Goal: Navigation & Orientation: Find specific page/section

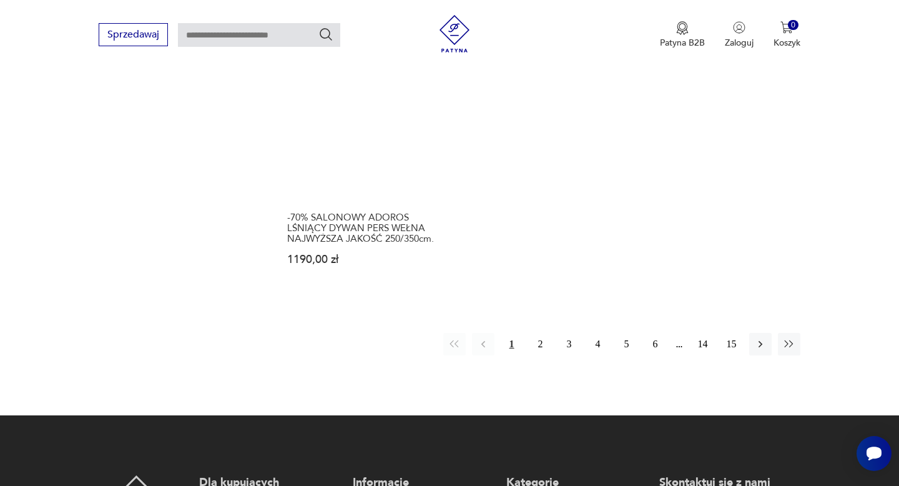
scroll to position [1826, 0]
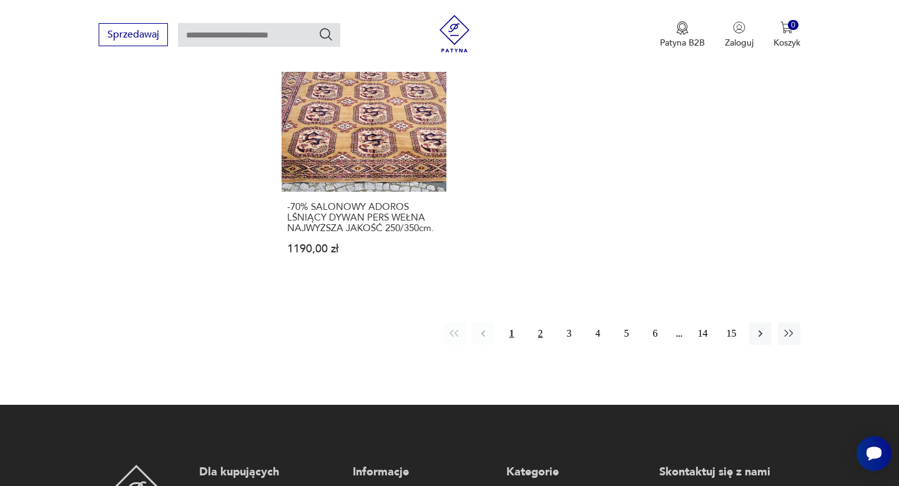
click at [542, 322] on button "2" at bounding box center [540, 333] width 22 height 22
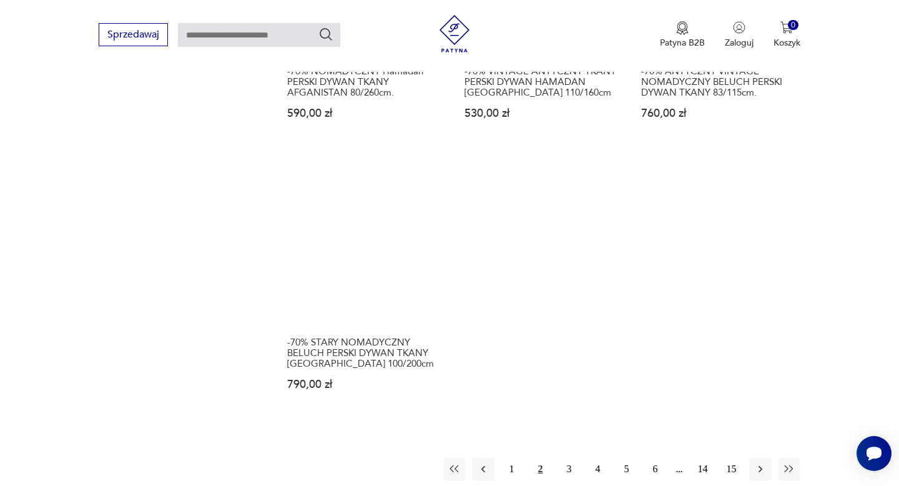
scroll to position [1698, 0]
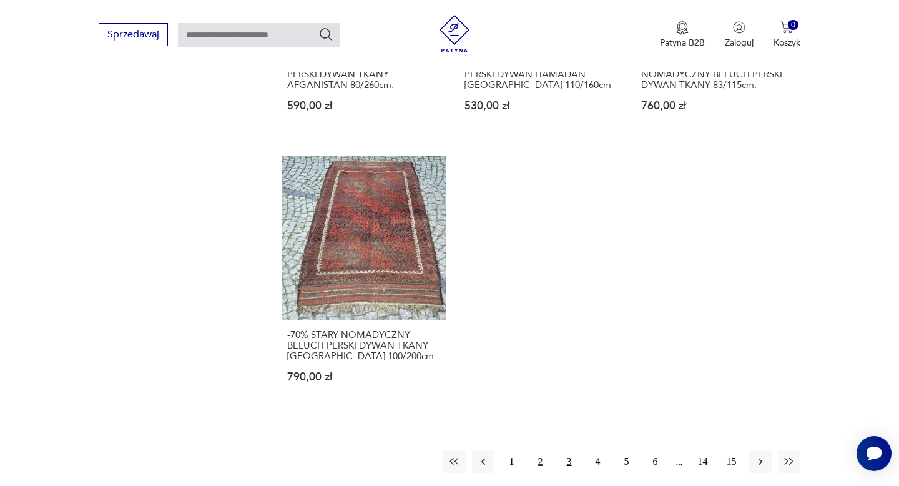
click at [571, 388] on button "3" at bounding box center [569, 461] width 22 height 22
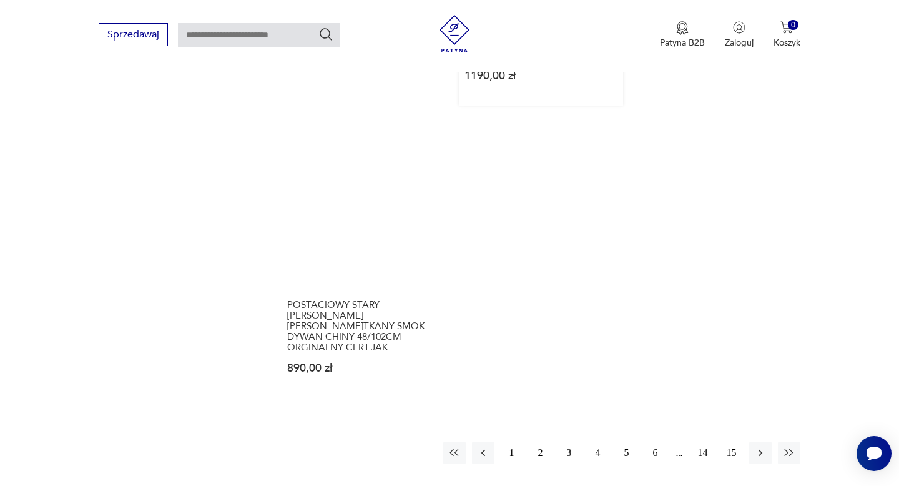
scroll to position [1741, 0]
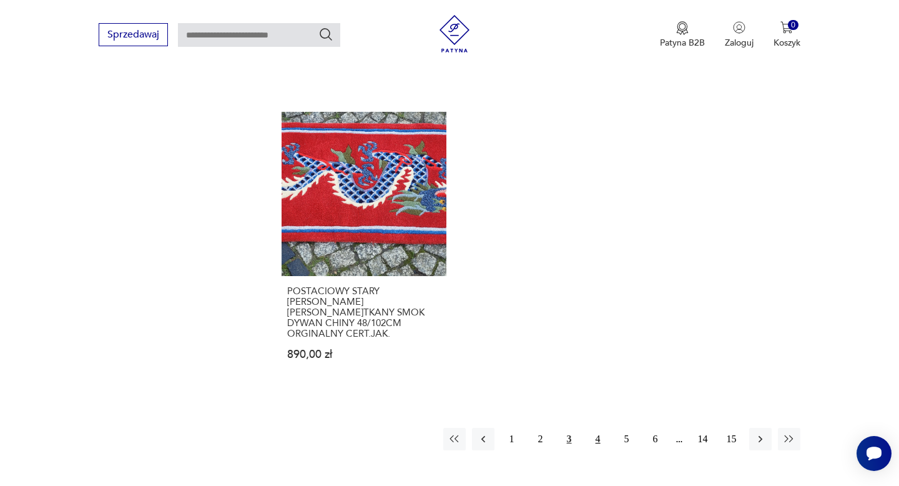
click at [594, 388] on button "4" at bounding box center [598, 439] width 22 height 22
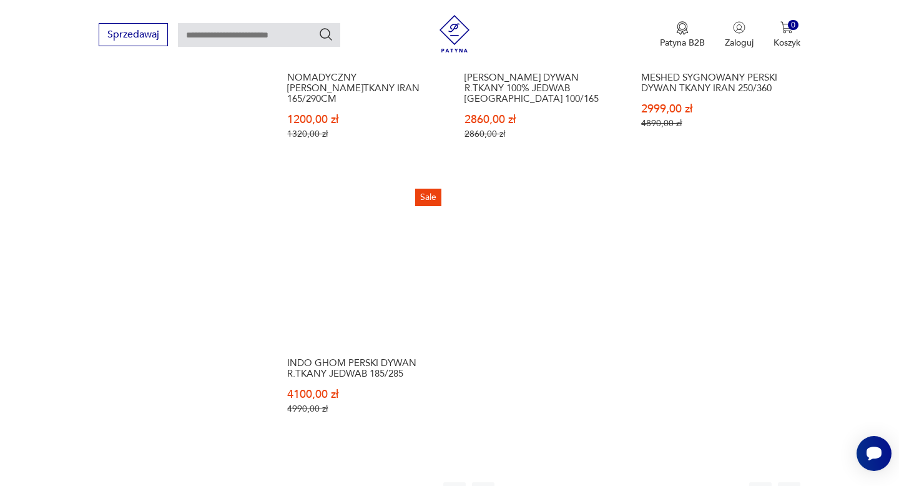
scroll to position [1884, 0]
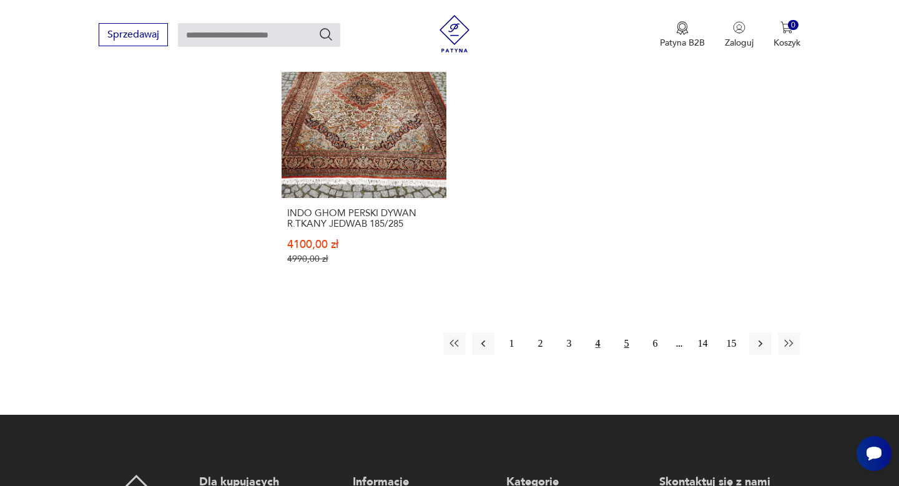
click at [625, 332] on button "5" at bounding box center [626, 343] width 22 height 22
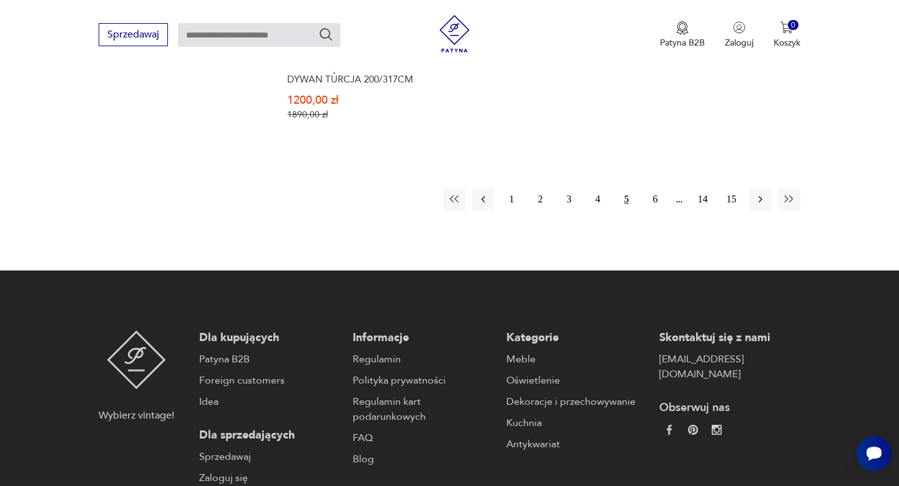
scroll to position [2036, 0]
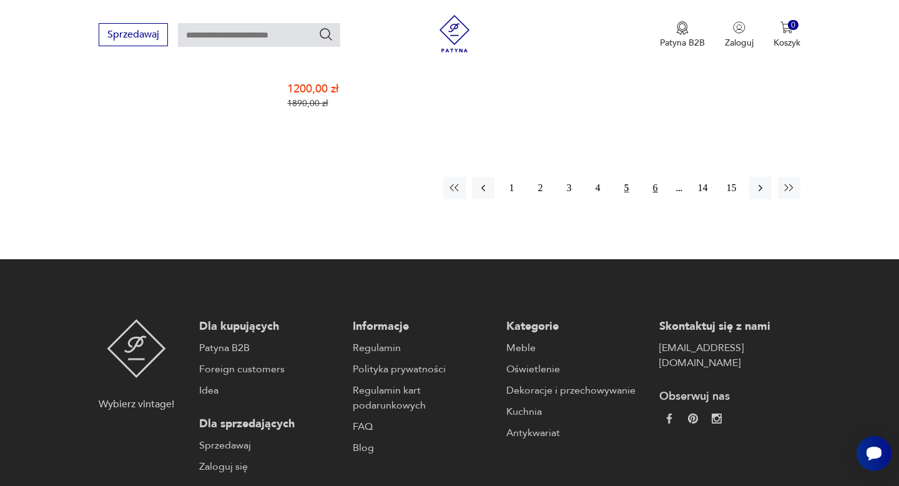
click at [630, 185] on button "6" at bounding box center [655, 188] width 22 height 22
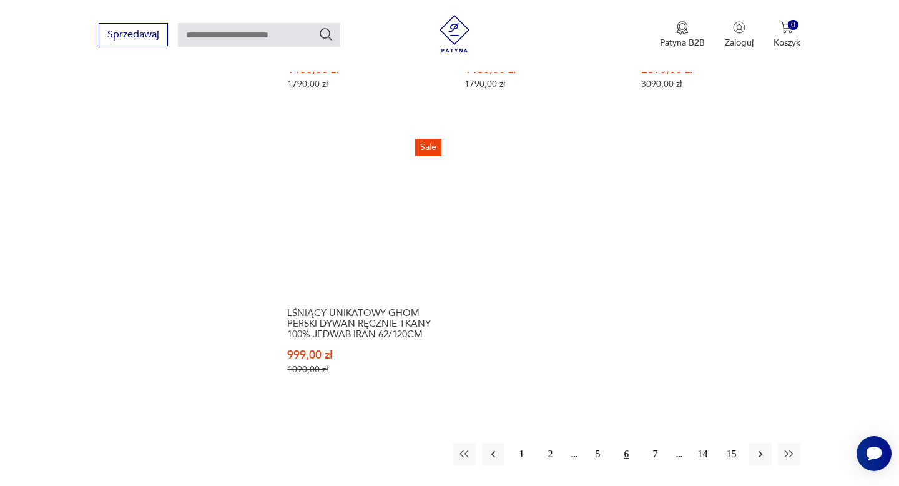
scroll to position [1780, 0]
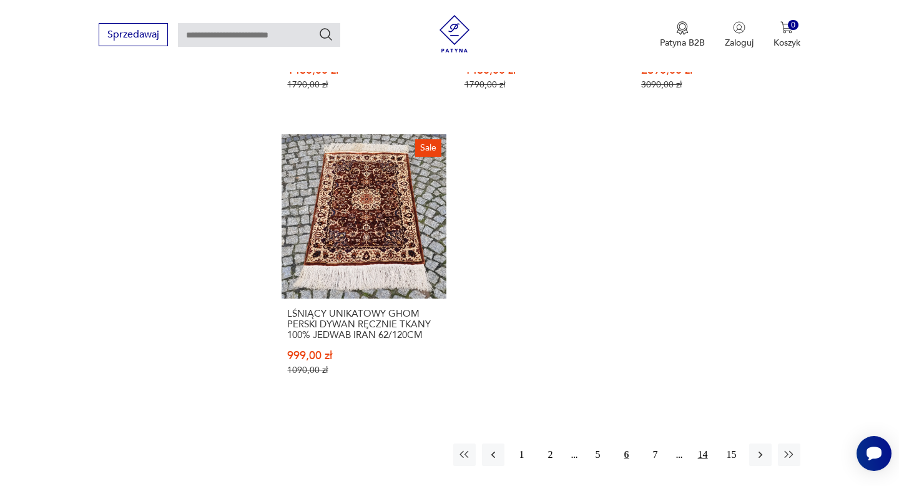
click at [630, 388] on button "14" at bounding box center [703, 454] width 22 height 22
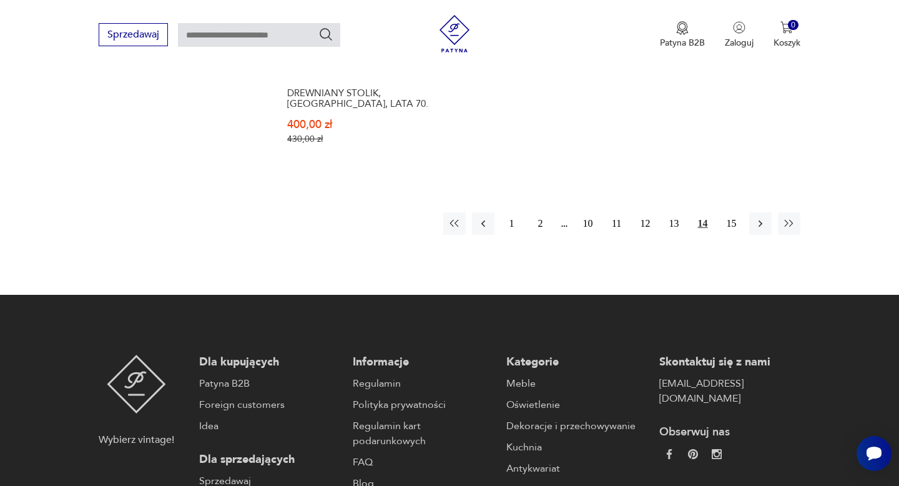
scroll to position [1959, 0]
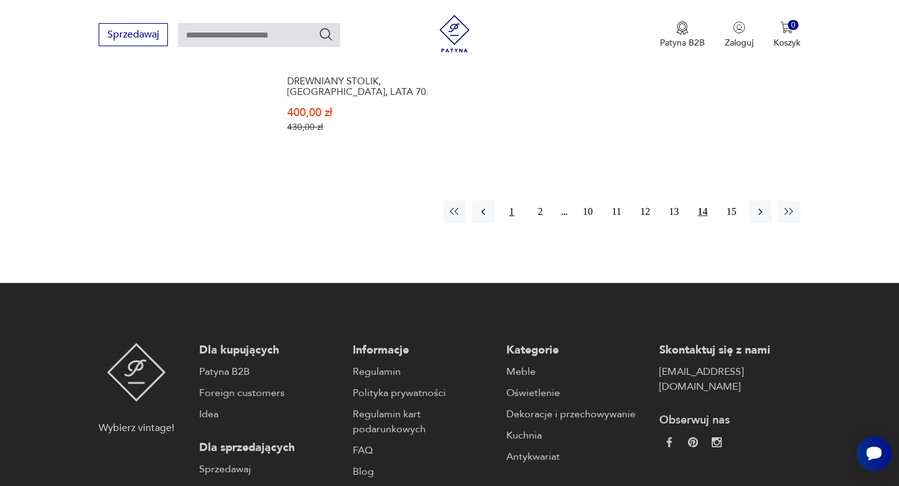
click at [516, 220] on button "1" at bounding box center [512, 211] width 22 height 22
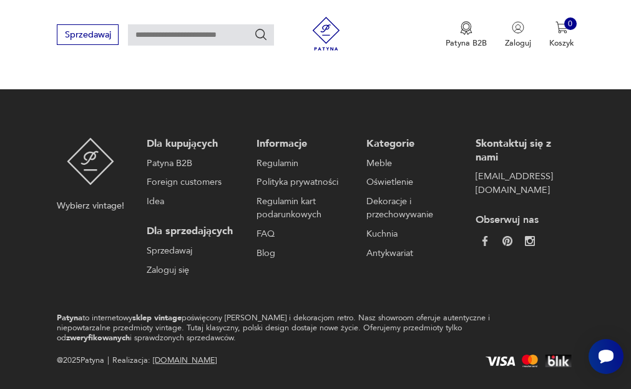
scroll to position [1806, 0]
